Goal: Task Accomplishment & Management: Use online tool/utility

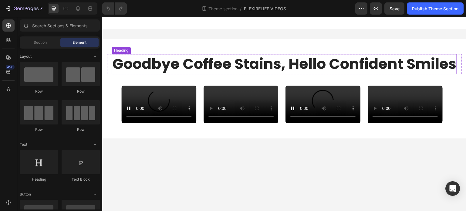
click at [256, 63] on h2 "Goodbye Coffee Stains, Hello Confident Smiles" at bounding box center [285, 64] width 346 height 20
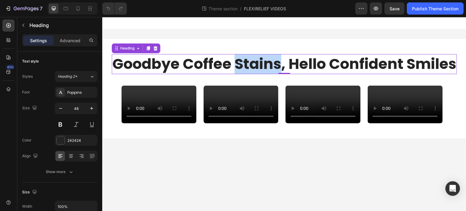
click at [256, 63] on h2 "Goodbye Coffee Stains, Hello Confident Smiles" at bounding box center [285, 64] width 346 height 20
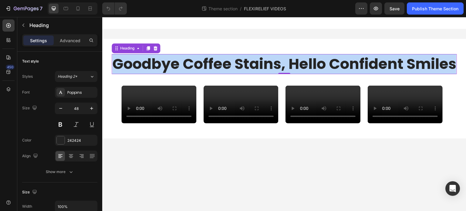
click at [256, 63] on p "Goodbye Coffee Stains, Hello Confident Smiles" at bounding box center [284, 64] width 344 height 19
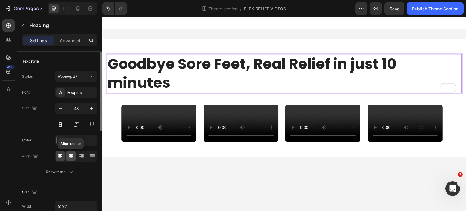
click at [72, 154] on icon at bounding box center [71, 154] width 4 height 1
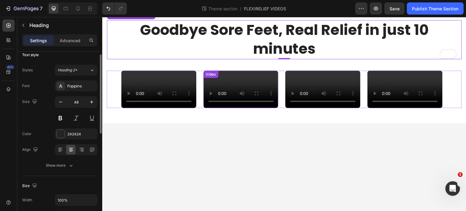
scroll to position [52, 0]
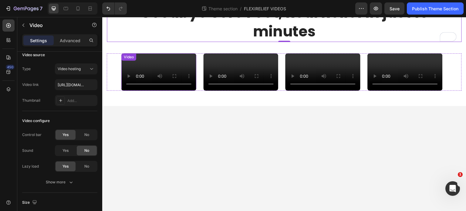
click at [184, 75] on video at bounding box center [158, 71] width 75 height 37
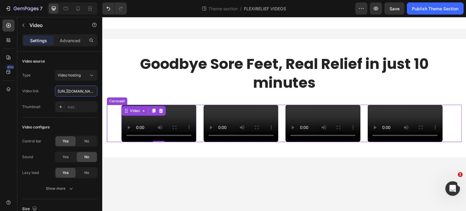
scroll to position [0, 116]
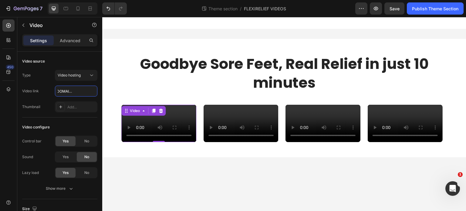
type input "[URL][DOMAIN_NAME]"
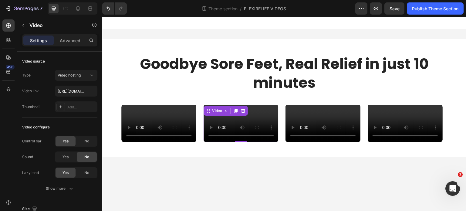
click at [243, 105] on video at bounding box center [241, 123] width 75 height 37
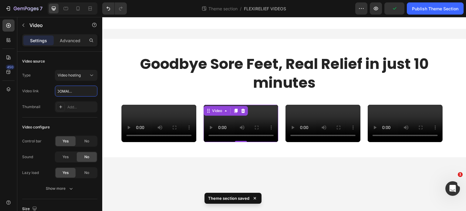
type input "[URL][DOMAIN_NAME]"
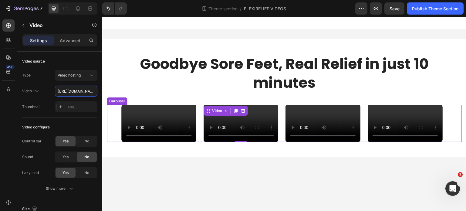
scroll to position [0, 115]
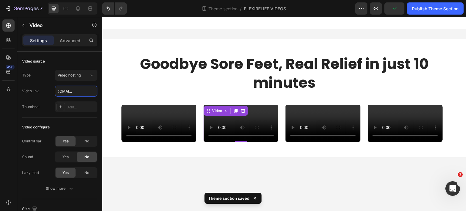
type input "[URL][DOMAIN_NAME]"
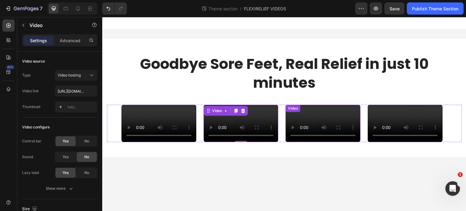
click at [330, 105] on video at bounding box center [323, 123] width 75 height 37
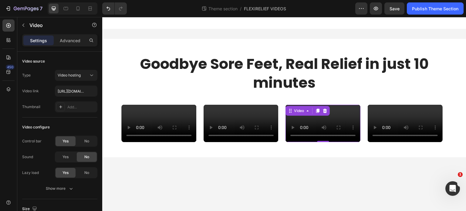
click at [311, 118] on video at bounding box center [323, 123] width 75 height 37
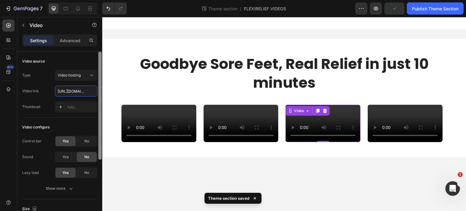
scroll to position [0, 113]
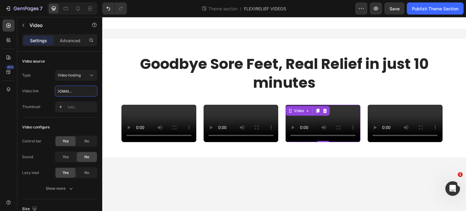
type input "[URL][DOMAIN_NAME]"
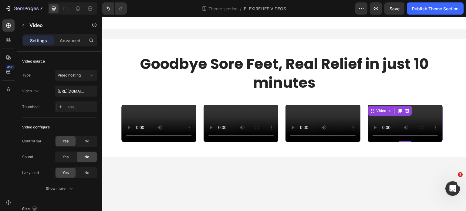
click at [423, 125] on video at bounding box center [405, 123] width 75 height 37
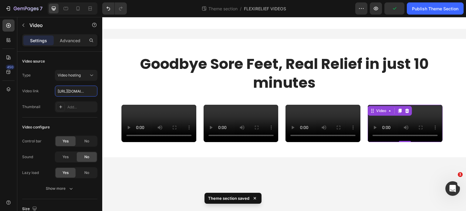
scroll to position [0, 115]
type input "[URL][DOMAIN_NAME]"
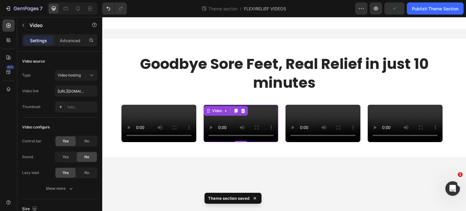
click at [261, 105] on video at bounding box center [241, 123] width 75 height 37
paste input "[URL][DOMAIN_NAME]"
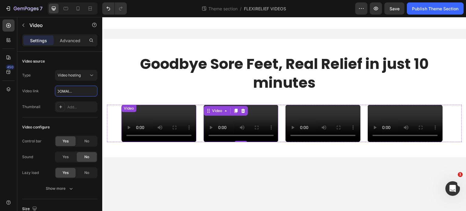
type input "[URL][DOMAIN_NAME]"
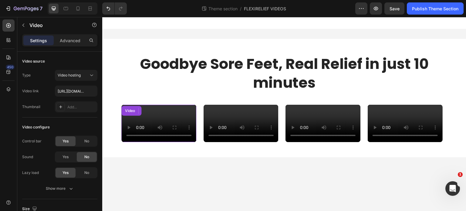
click at [183, 105] on video at bounding box center [158, 123] width 75 height 37
click at [164, 107] on div at bounding box center [160, 110] width 7 height 7
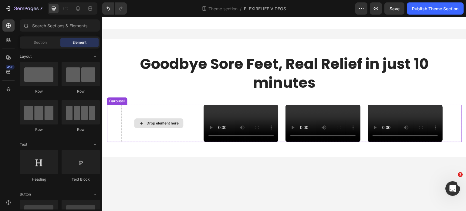
click at [180, 105] on div "Drop element here" at bounding box center [158, 123] width 75 height 37
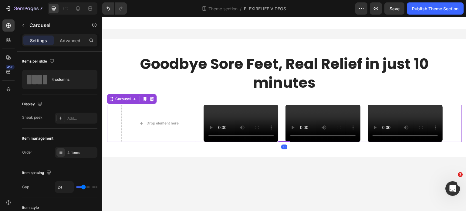
click at [198, 105] on div "Drop element here Video Video Video" at bounding box center [284, 123] width 326 height 37
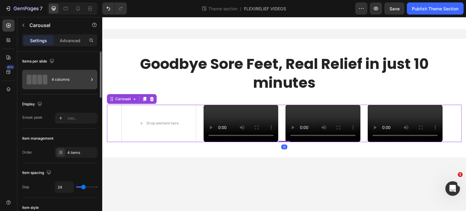
click at [83, 75] on div "4 columns" at bounding box center [70, 80] width 37 height 14
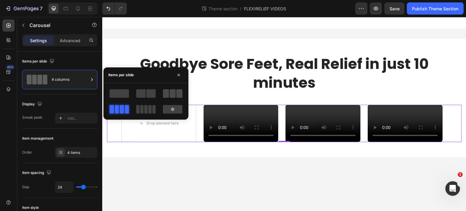
click at [172, 92] on span at bounding box center [173, 93] width 6 height 9
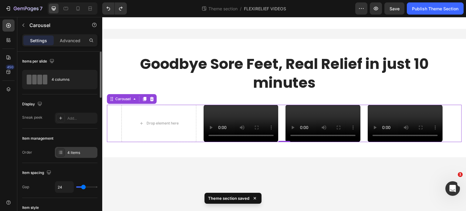
click at [69, 151] on div "4 items" at bounding box center [81, 152] width 29 height 5
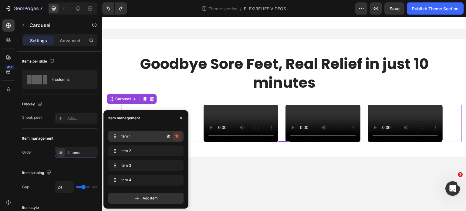
click at [178, 135] on icon "button" at bounding box center [177, 136] width 5 height 5
click at [175, 134] on div "Delete" at bounding box center [172, 136] width 11 height 5
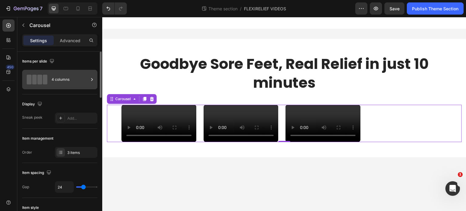
click at [66, 85] on div "4 columns" at bounding box center [70, 80] width 37 height 14
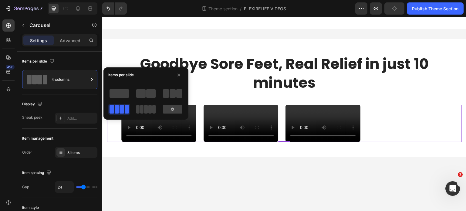
click at [120, 106] on span at bounding box center [122, 109] width 5 height 9
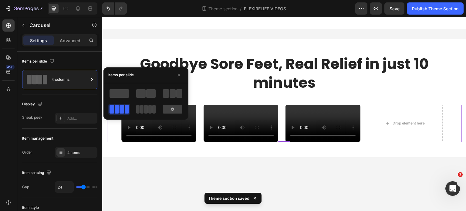
click at [183, 91] on div at bounding box center [173, 93] width 22 height 11
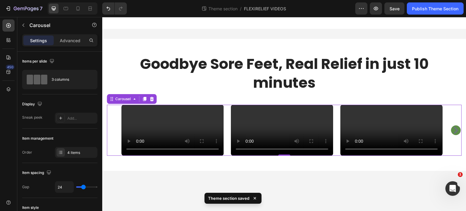
click at [227, 105] on div "Video Video Video Drop element here" at bounding box center [284, 130] width 326 height 51
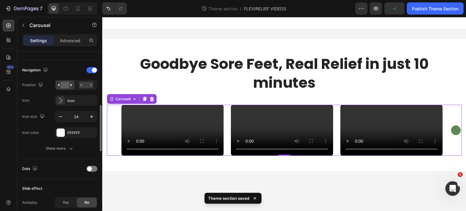
scroll to position [205, 0]
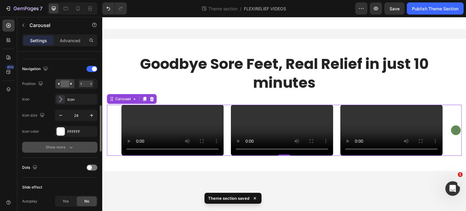
click at [63, 145] on div "Show more" at bounding box center [60, 147] width 28 height 6
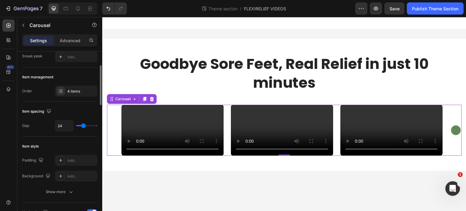
scroll to position [0, 0]
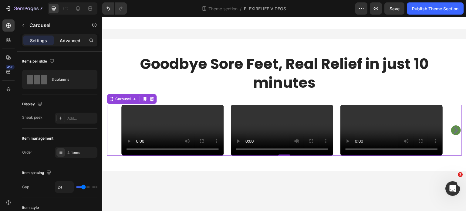
click at [67, 43] on div "Advanced" at bounding box center [70, 41] width 30 height 10
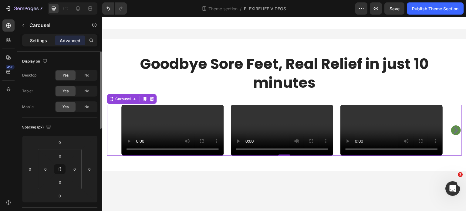
click at [40, 38] on p "Settings" at bounding box center [38, 40] width 17 height 6
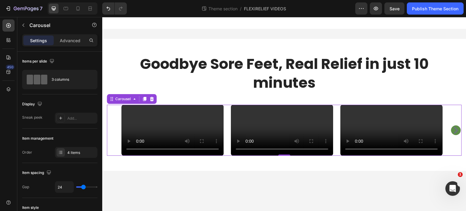
click at [110, 105] on div "Video Video Video Drop element here" at bounding box center [284, 130] width 355 height 51
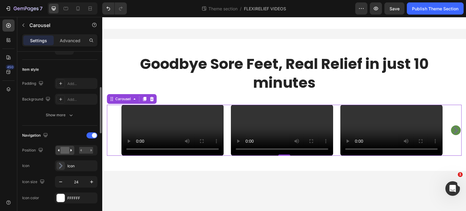
scroll to position [138, 0]
click at [69, 112] on icon "button" at bounding box center [71, 115] width 6 height 6
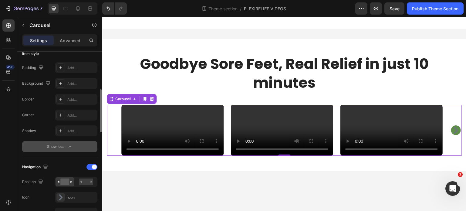
scroll to position [154, 0]
click at [79, 67] on div "Add..." at bounding box center [81, 67] width 29 height 5
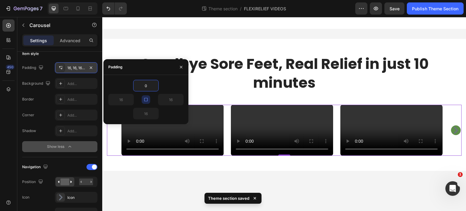
type input "0"
click at [145, 98] on icon "button" at bounding box center [146, 99] width 5 height 5
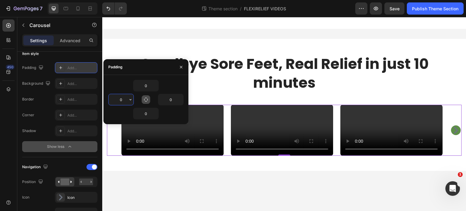
click at [119, 102] on input "0" at bounding box center [121, 99] width 25 height 11
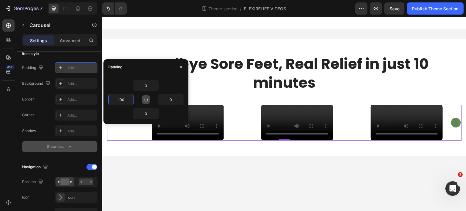
scroll to position [46, 0]
type input "100"
click at [172, 101] on input "0" at bounding box center [171, 99] width 25 height 11
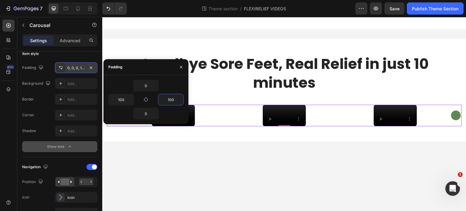
scroll to position [0, 0]
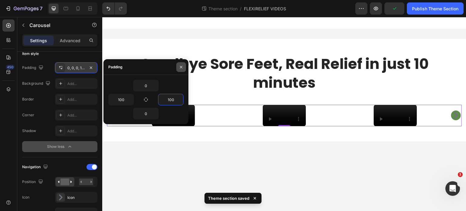
type input "100"
click at [182, 69] on icon "button" at bounding box center [181, 67] width 5 height 5
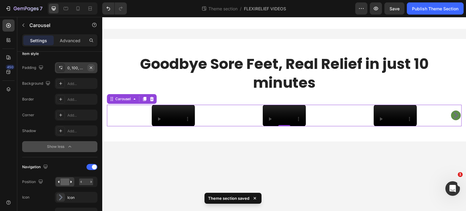
click at [92, 66] on button "button" at bounding box center [90, 67] width 7 height 7
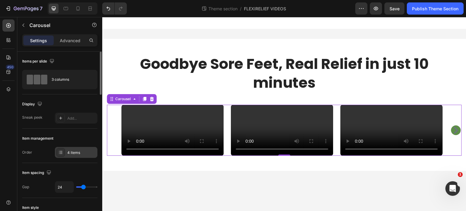
click at [72, 154] on div "4 items" at bounding box center [81, 152] width 29 height 5
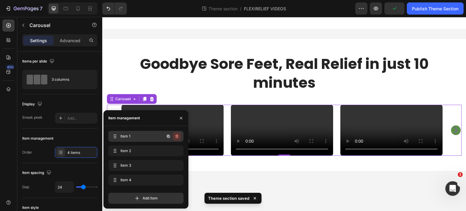
click at [178, 137] on icon "button" at bounding box center [177, 136] width 5 height 5
click at [175, 137] on div "Delete" at bounding box center [172, 136] width 11 height 5
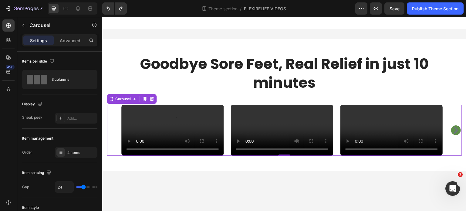
click at [454, 127] on icon "Carousel Next Arrow" at bounding box center [456, 130] width 5 height 7
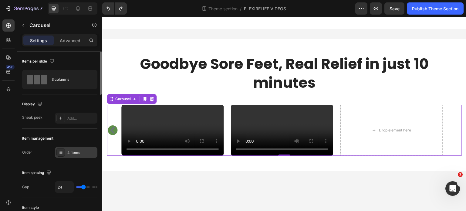
click at [78, 155] on div "4 items" at bounding box center [81, 152] width 29 height 5
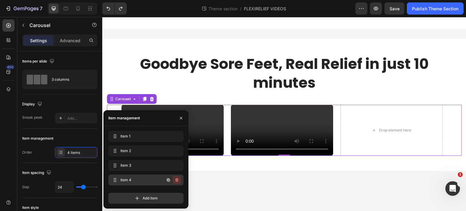
click at [179, 182] on icon "button" at bounding box center [177, 180] width 5 height 5
click at [177, 180] on div "Delete" at bounding box center [172, 179] width 11 height 5
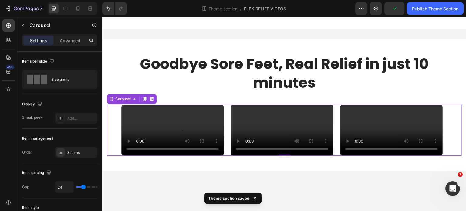
click at [110, 105] on div "Video Video Video" at bounding box center [284, 130] width 355 height 51
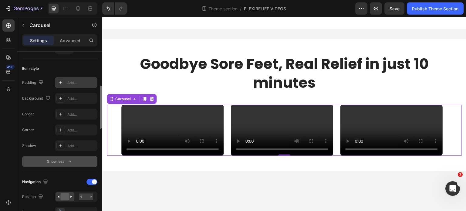
scroll to position [139, 0]
click at [69, 162] on icon "button" at bounding box center [70, 162] width 6 height 6
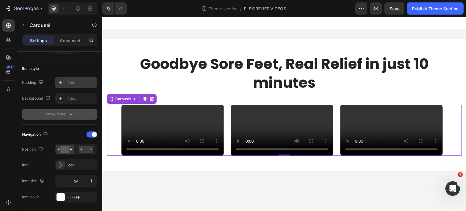
click at [67, 113] on div "Show more" at bounding box center [60, 114] width 28 height 6
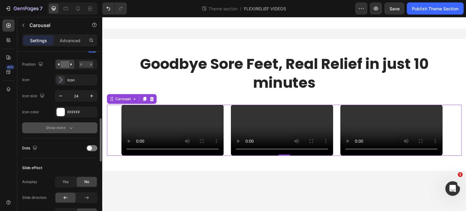
scroll to position [271, 0]
click at [70, 128] on icon "button" at bounding box center [71, 128] width 6 height 6
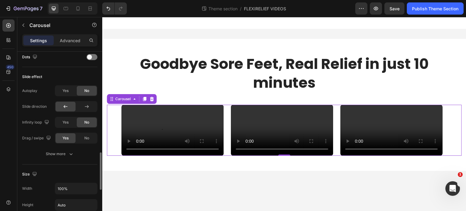
scroll to position [474, 0]
click at [69, 155] on icon "button" at bounding box center [71, 154] width 6 height 6
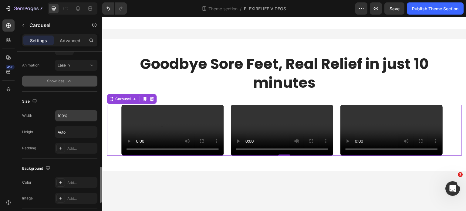
scroll to position [579, 0]
click at [75, 115] on input "100%" at bounding box center [76, 115] width 42 height 11
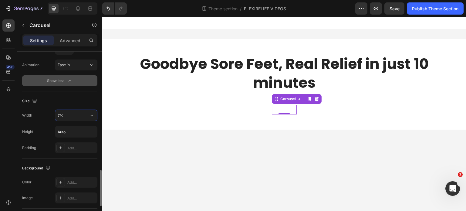
scroll to position [0, 0]
type input "70%"
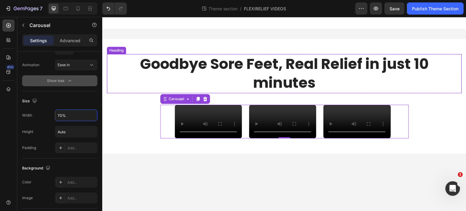
click at [421, 80] on p "Goodbye Sore Feet, Real Relief in just 10 minutes" at bounding box center [284, 74] width 354 height 38
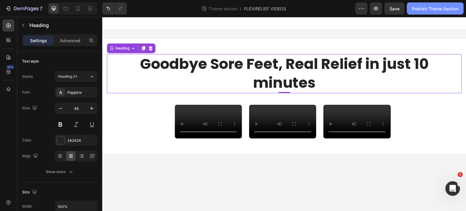
click at [421, 10] on div "Publish Theme Section" at bounding box center [435, 8] width 46 height 6
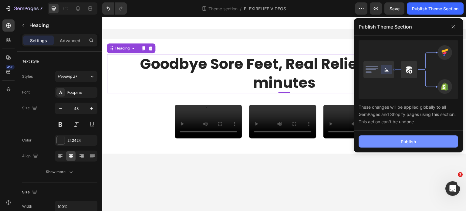
click at [391, 145] on button "Publish" at bounding box center [409, 141] width 100 height 12
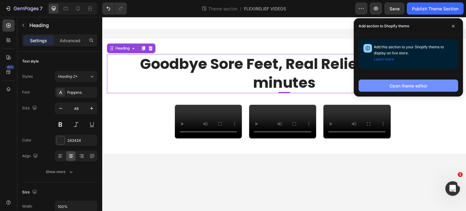
click at [368, 82] on button "Open theme editor" at bounding box center [409, 86] width 100 height 12
